Goal: Information Seeking & Learning: Learn about a topic

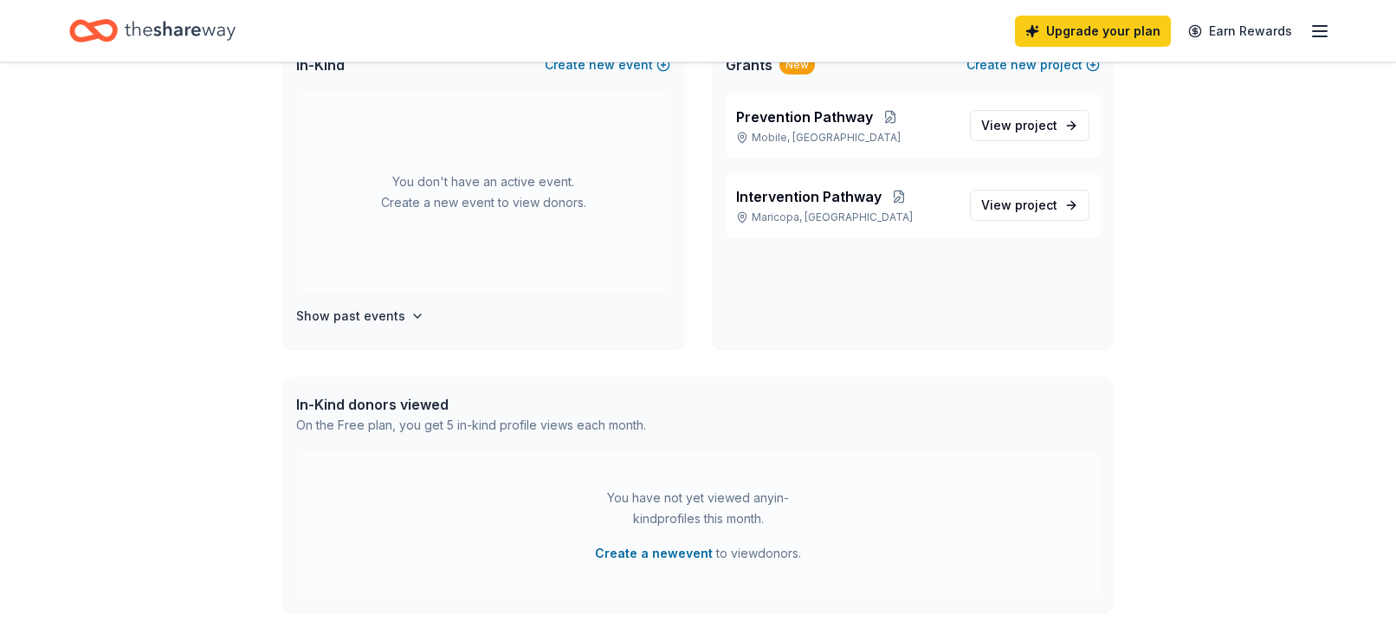
scroll to position [149, 0]
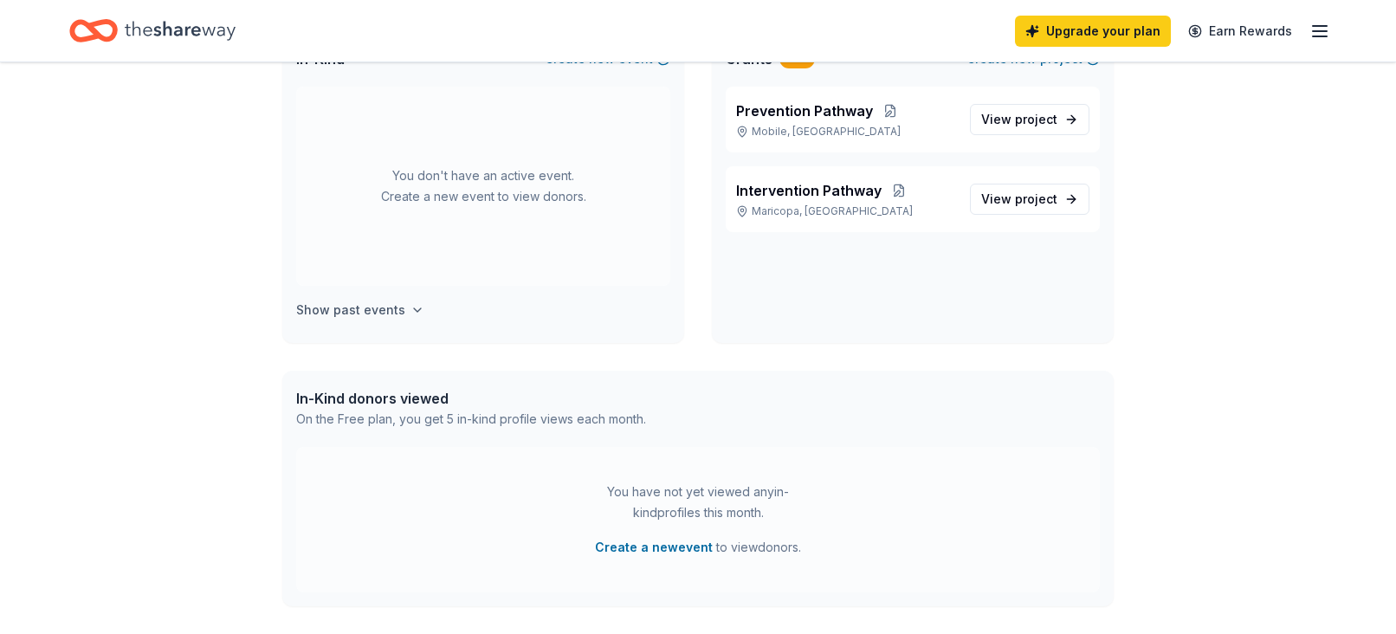
click at [398, 312] on h4 "Show past events" at bounding box center [350, 310] width 109 height 21
click at [398, 312] on div "Show past events" at bounding box center [483, 310] width 374 height 21
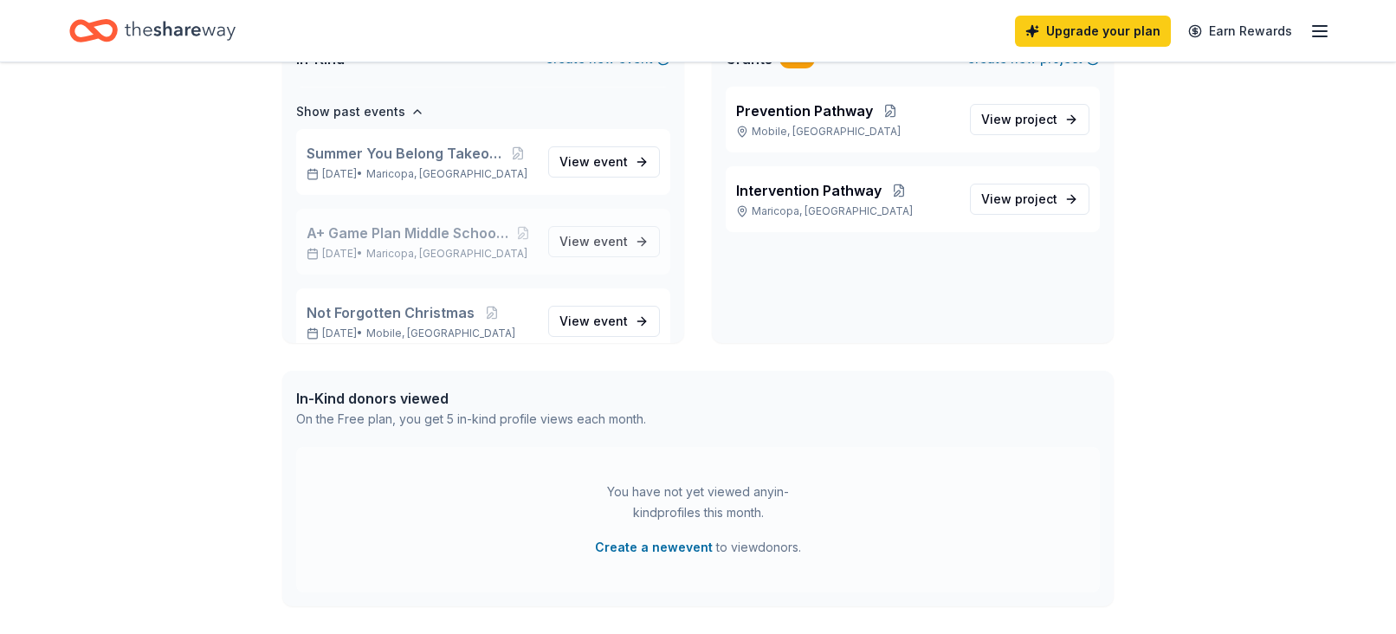
scroll to position [199, 0]
click at [570, 154] on span "View event" at bounding box center [594, 161] width 68 height 21
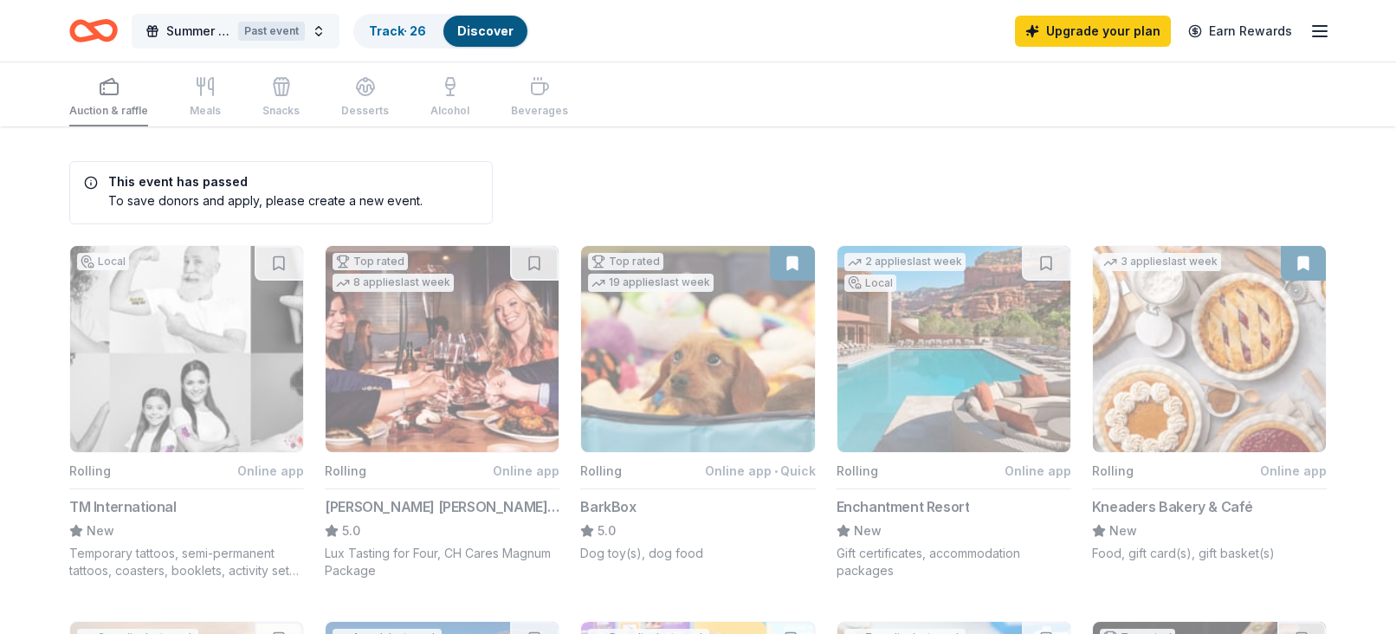
click at [275, 35] on div "Past event" at bounding box center [271, 31] width 67 height 19
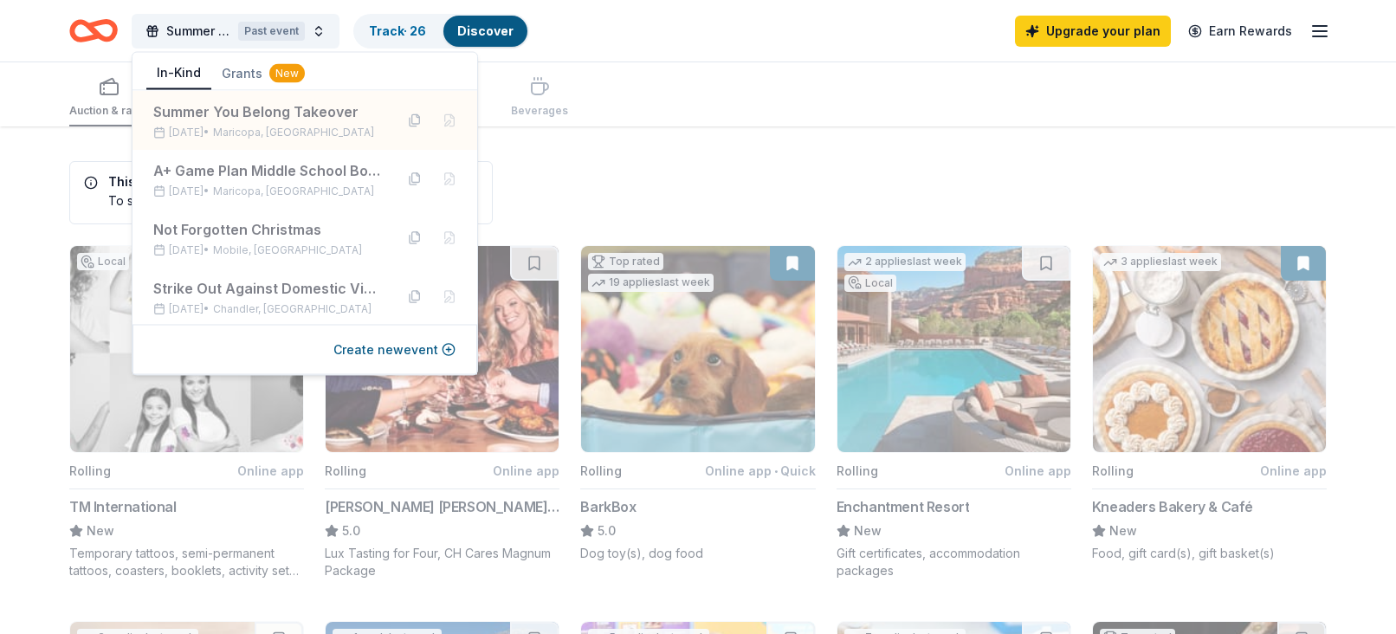
click at [860, 104] on div "Auction & raffle Meals Snacks Desserts Alcohol Beverages" at bounding box center [698, 94] width 1258 height 64
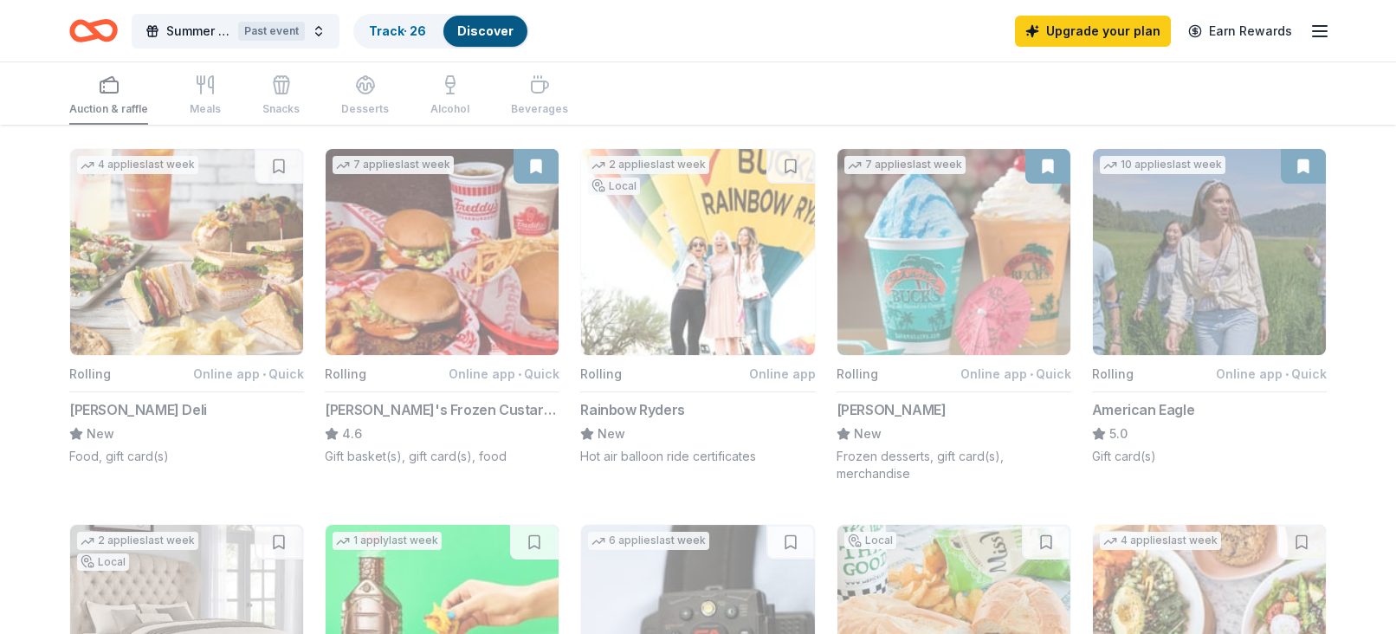
scroll to position [850, 0]
click at [457, 328] on button "7 applies last week Rolling Online app • Quick [PERSON_NAME]'s Frozen Custard &…" at bounding box center [442, 305] width 235 height 317
click at [418, 351] on button "7 applies last week Rolling Online app • Quick [PERSON_NAME]'s Frozen Custard &…" at bounding box center [442, 305] width 235 height 317
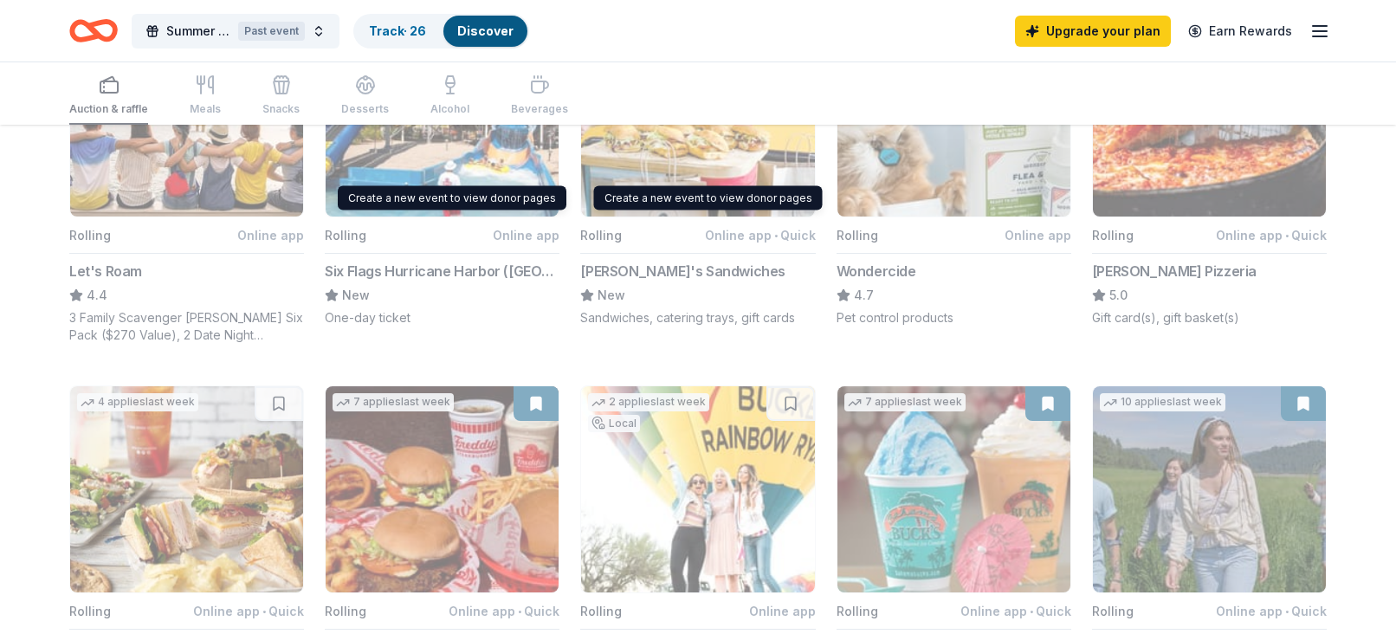
scroll to position [624, 0]
